Goal: Task Accomplishment & Management: Complete application form

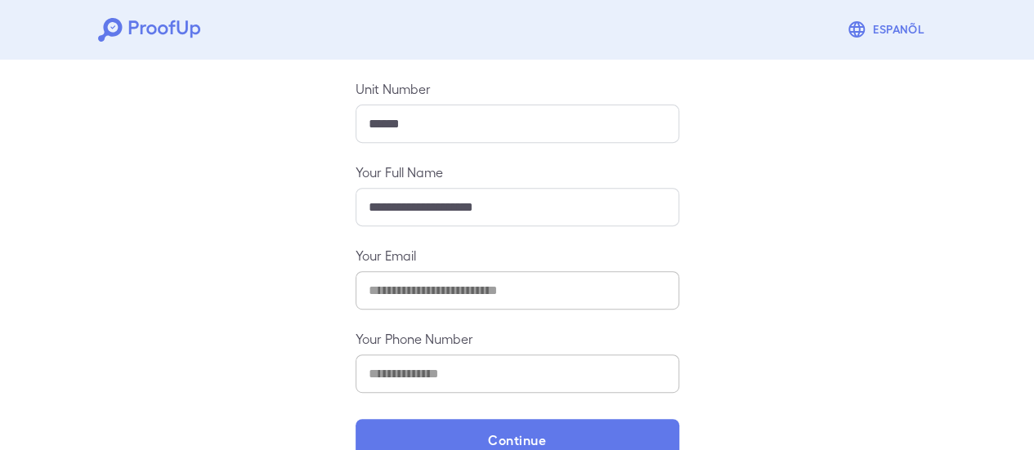
scroll to position [289, 0]
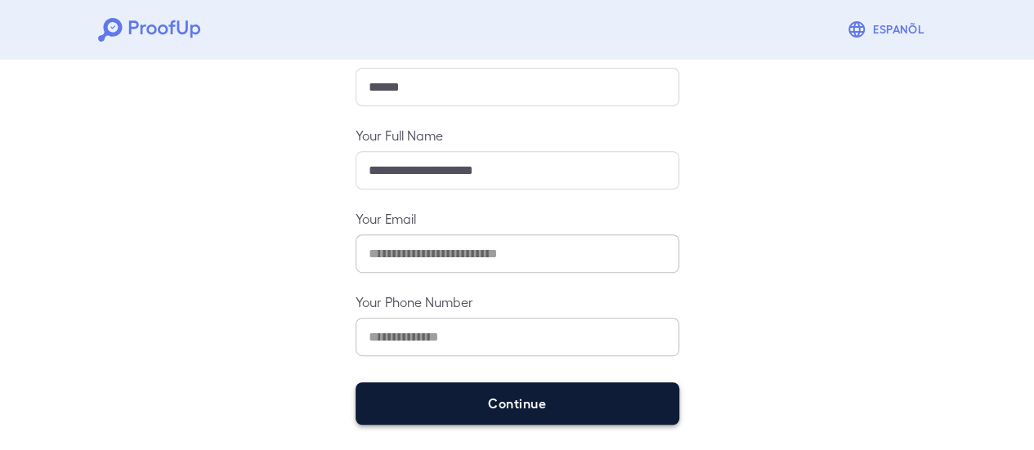
click at [534, 400] on button "Continue" at bounding box center [518, 403] width 324 height 42
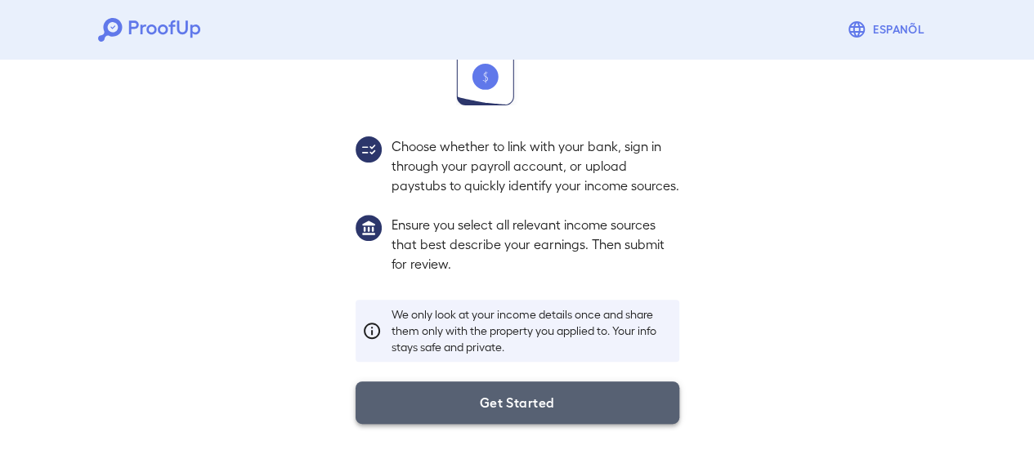
click at [527, 408] on button "Get Started" at bounding box center [518, 403] width 324 height 42
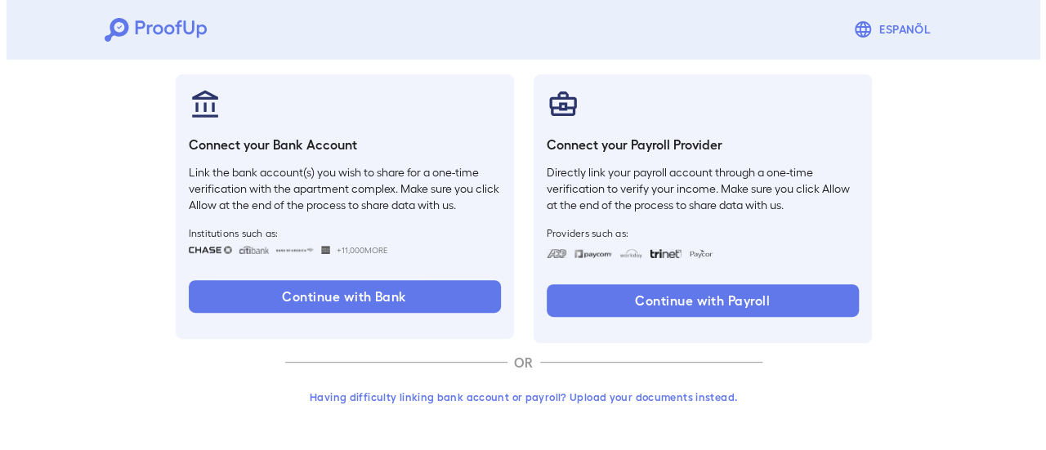
scroll to position [173, 0]
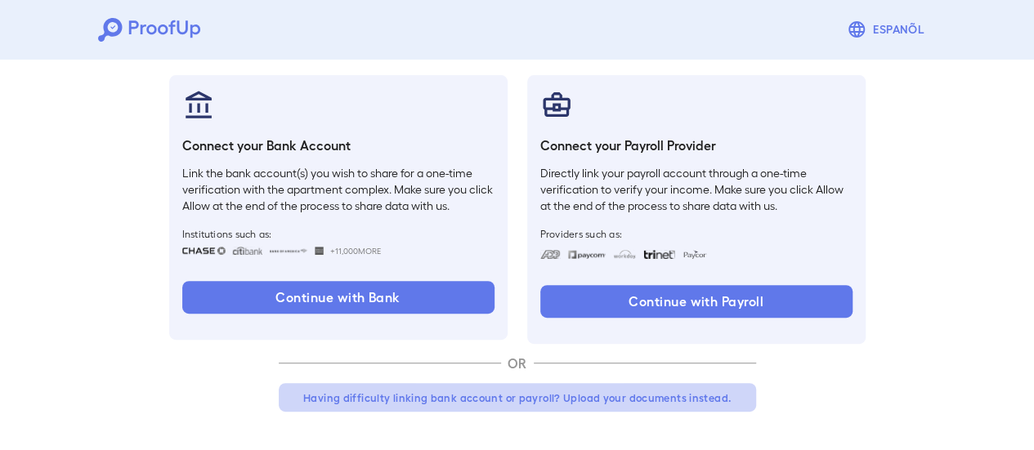
click at [479, 393] on button "Having difficulty linking bank account or payroll? Upload your documents instea…" at bounding box center [517, 397] width 477 height 29
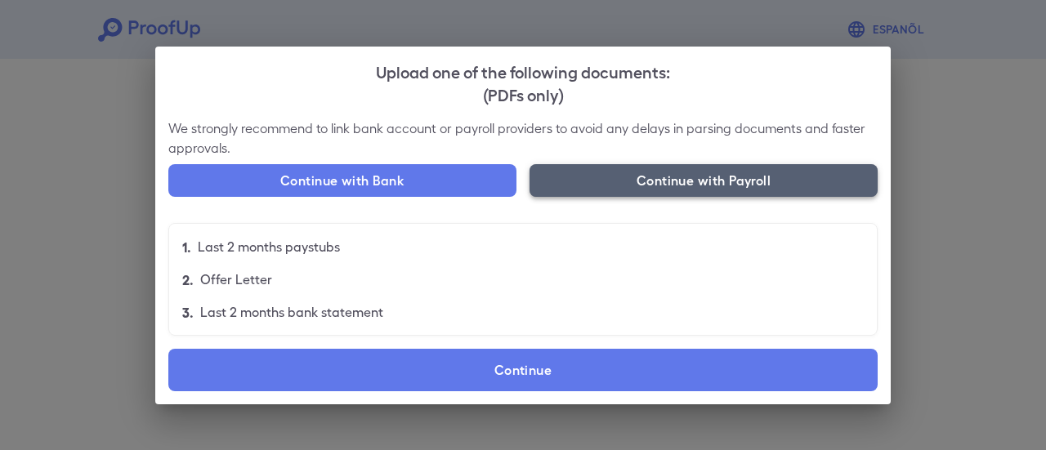
click at [669, 180] on button "Continue with Payroll" at bounding box center [704, 180] width 348 height 33
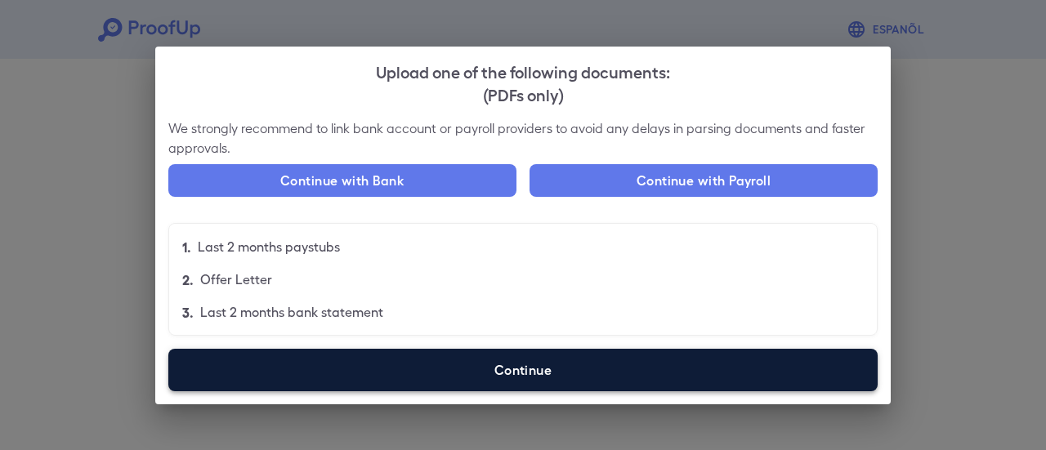
click at [479, 381] on label "Continue" at bounding box center [522, 370] width 709 height 42
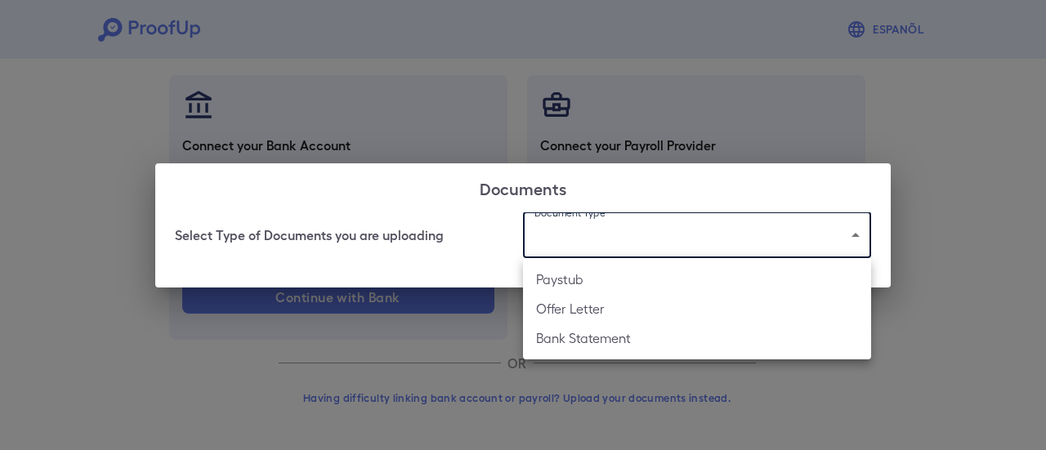
click at [680, 235] on body "Espanõl Go back How Would You Like to Verify Your Income? There are multiple wa…" at bounding box center [523, 139] width 1046 height 624
click at [607, 281] on li "Paystub" at bounding box center [697, 279] width 348 height 29
type input "*******"
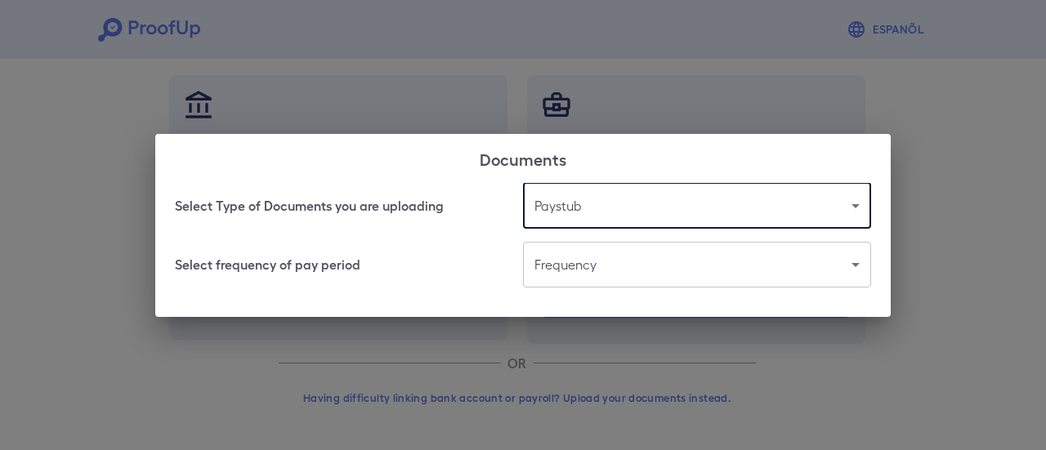
click at [591, 270] on body "Espanõl Go back How Would You Like to Verify Your Income? There are multiple wa…" at bounding box center [523, 139] width 1046 height 624
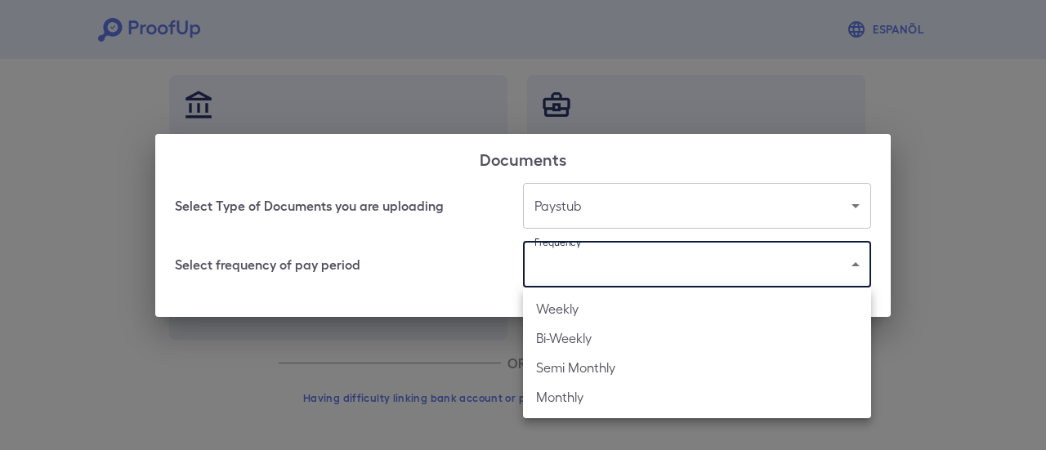
click at [600, 338] on li "Bi-Weekly" at bounding box center [697, 338] width 348 height 29
type input "*********"
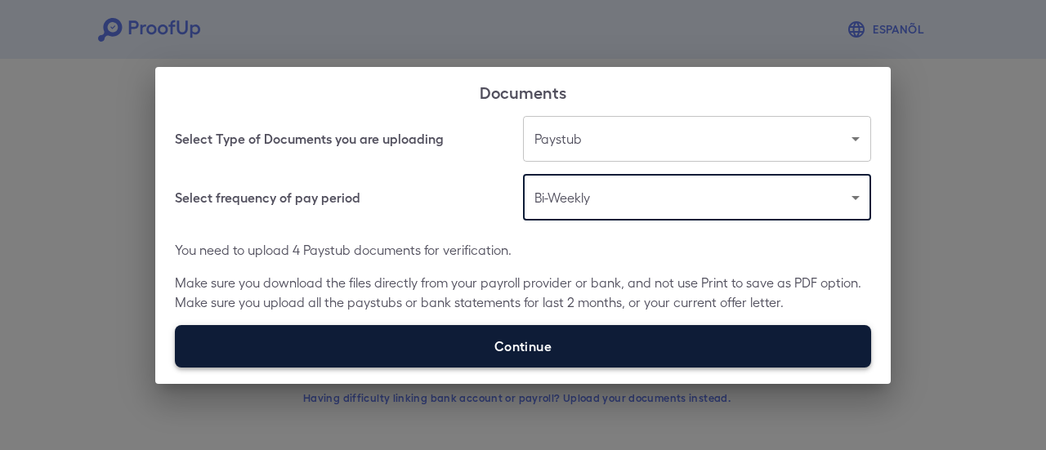
click at [564, 341] on label "Continue" at bounding box center [523, 346] width 696 height 42
click at [176, 367] on input "Continue" at bounding box center [175, 367] width 1 height 1
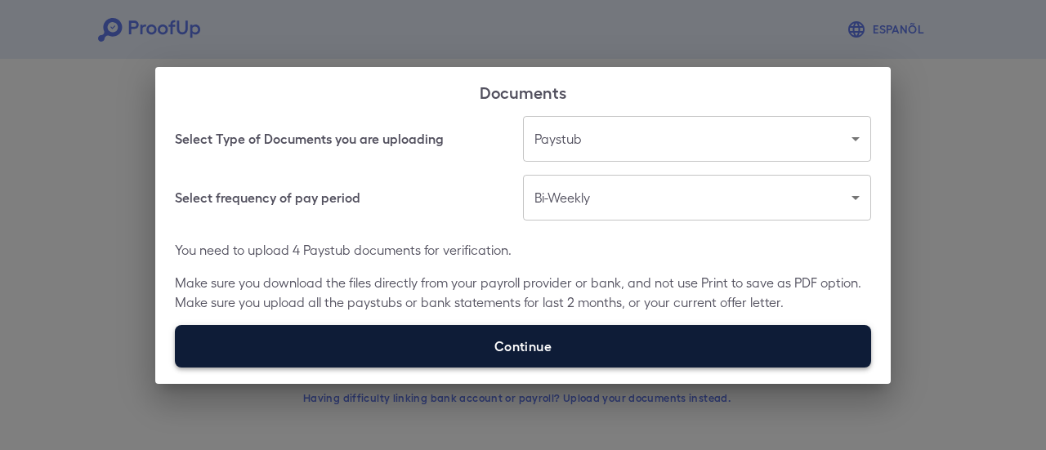
type input "**********"
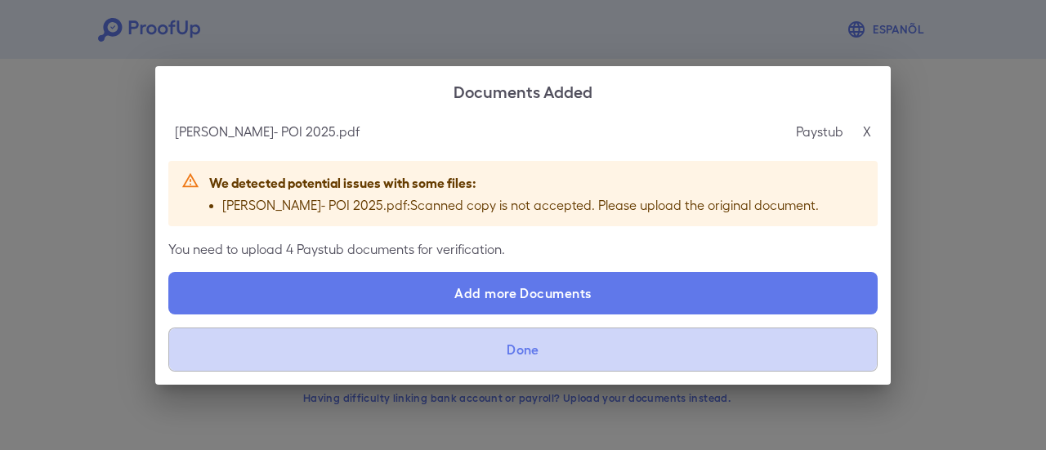
click at [530, 345] on button "Done" at bounding box center [522, 350] width 709 height 44
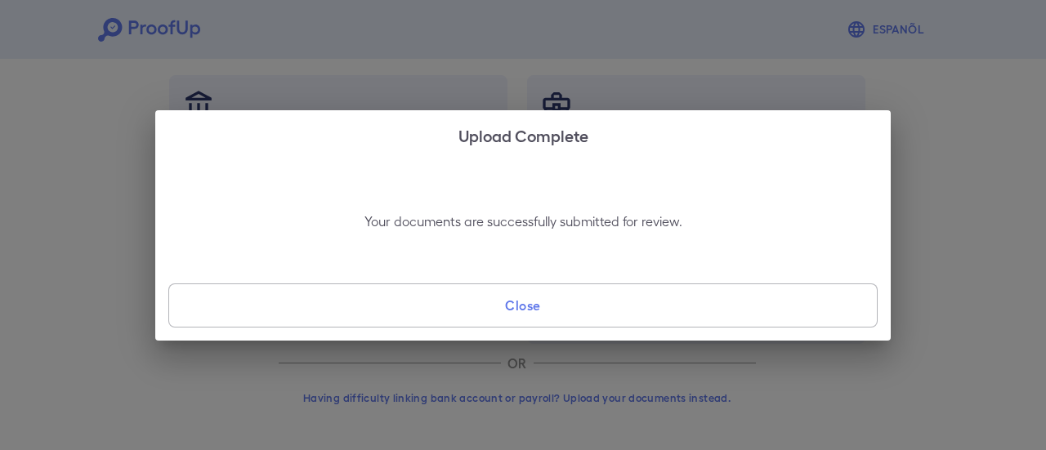
click at [544, 313] on button "Close" at bounding box center [522, 306] width 709 height 44
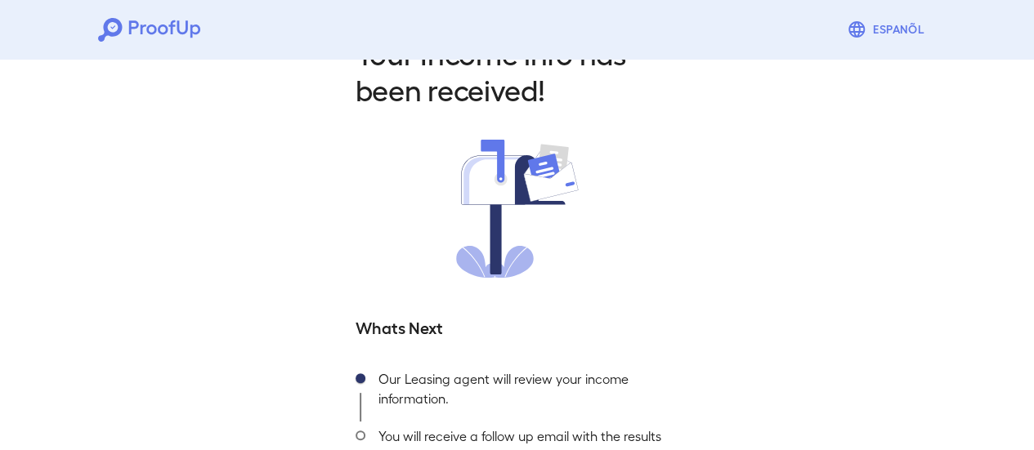
scroll to position [176, 0]
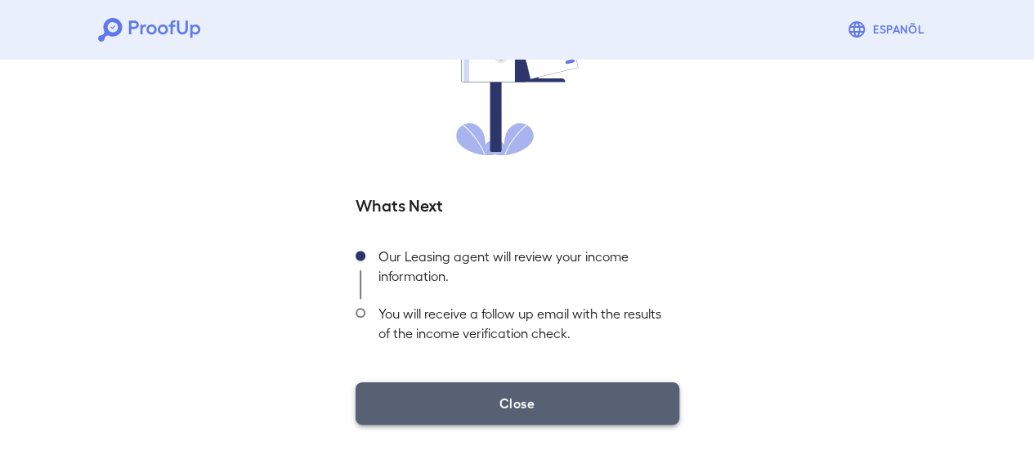
drag, startPoint x: 535, startPoint y: 403, endPoint x: 664, endPoint y: 20, distance: 403.7
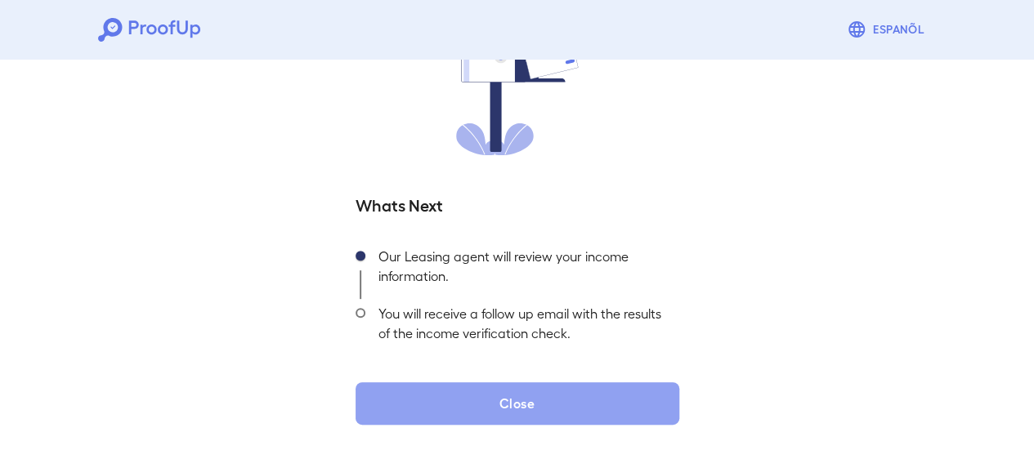
click at [539, 394] on button "Close" at bounding box center [518, 403] width 324 height 42
